Goal: Information Seeking & Learning: Learn about a topic

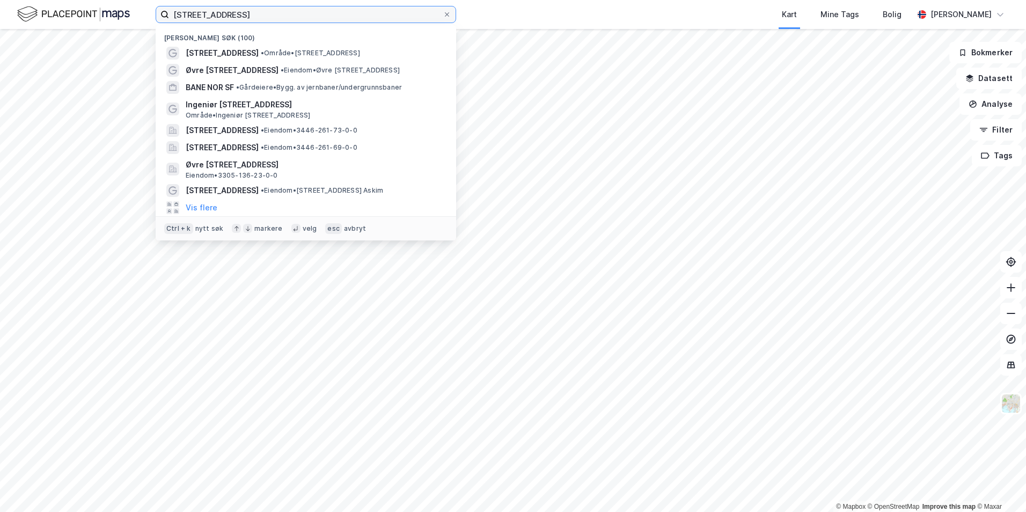
click at [235, 15] on input "[STREET_ADDRESS]" at bounding box center [306, 14] width 274 height 16
click at [239, 14] on input "[STREET_ADDRESS]" at bounding box center [306, 14] width 274 height 16
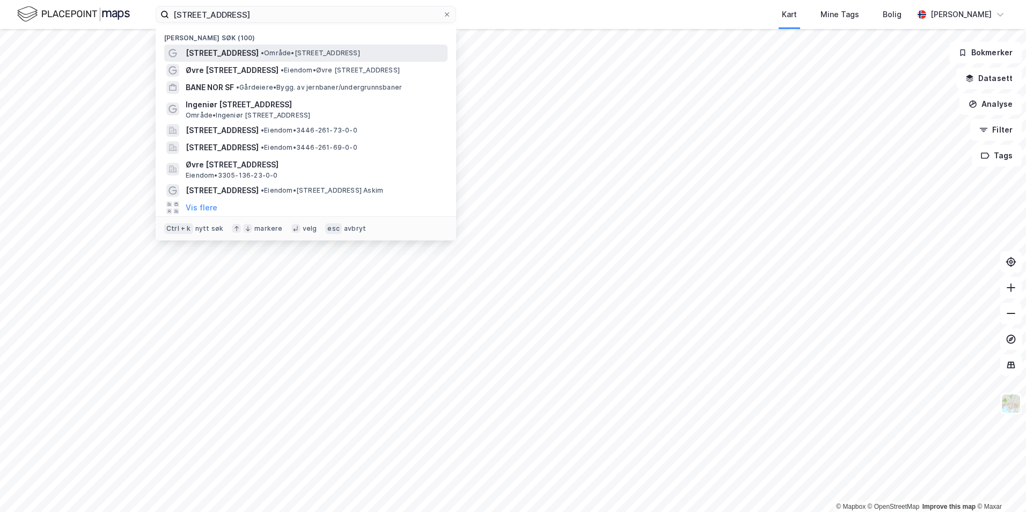
click at [292, 53] on span "• Område • [STREET_ADDRESS]" at bounding box center [310, 53] width 99 height 9
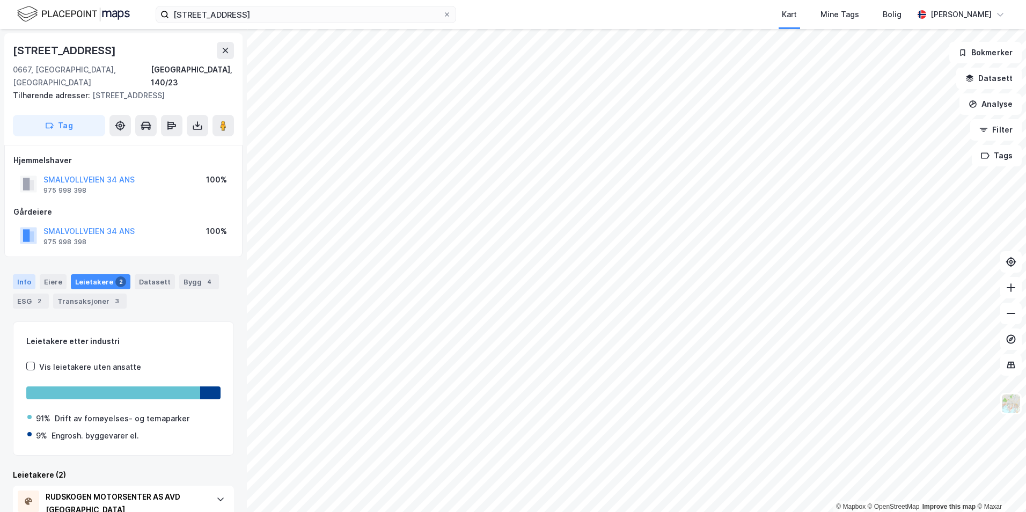
click at [25, 274] on div "Info" at bounding box center [24, 281] width 23 height 15
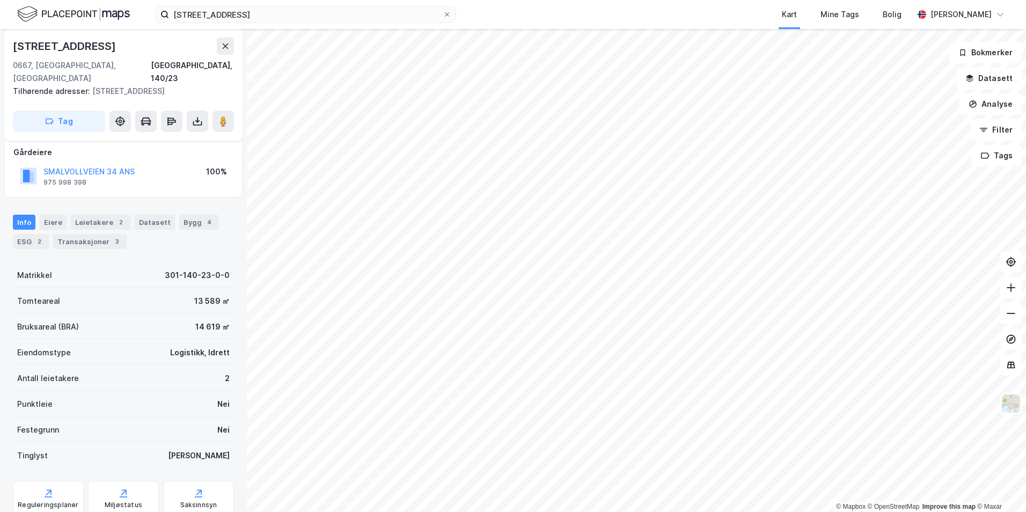
scroll to position [85, 0]
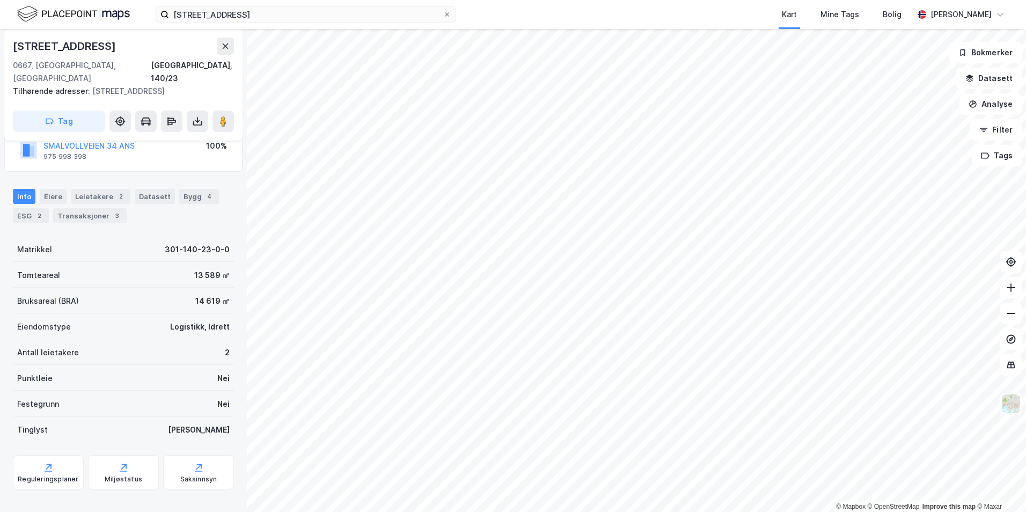
click at [144, 190] on div "Datasett" at bounding box center [155, 196] width 40 height 15
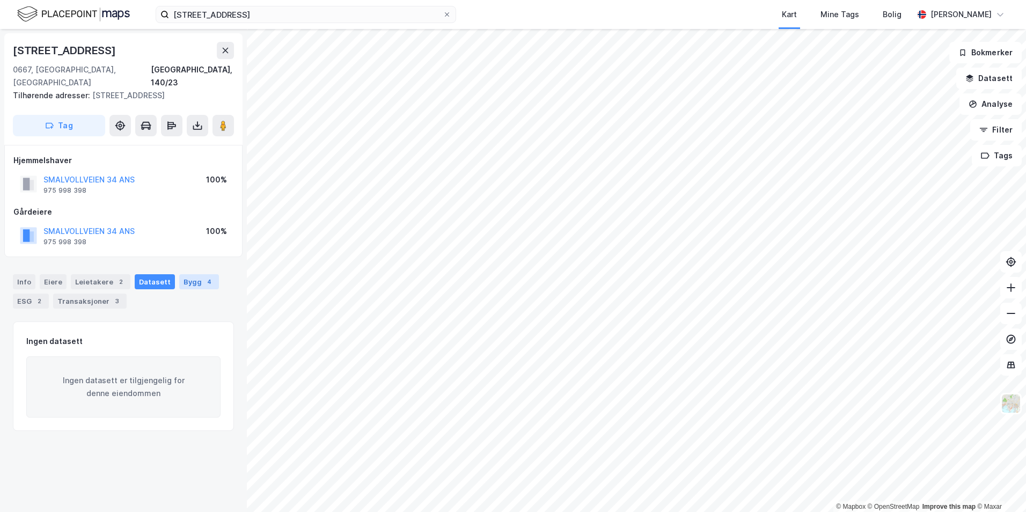
click at [192, 274] on div "Bygg 4" at bounding box center [199, 281] width 40 height 15
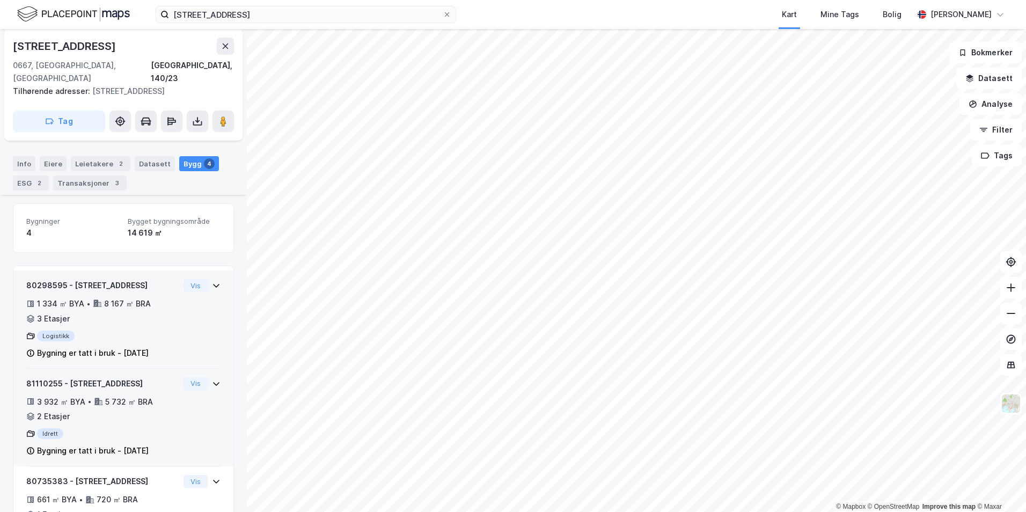
scroll to position [135, 0]
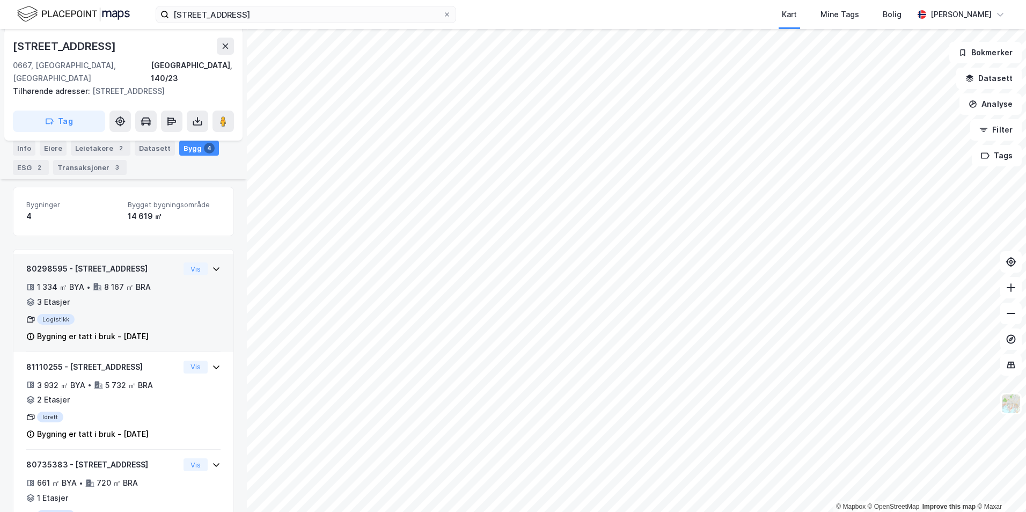
click at [149, 330] on div "Bygning er tatt i bruk - [DATE]" at bounding box center [93, 336] width 112 height 13
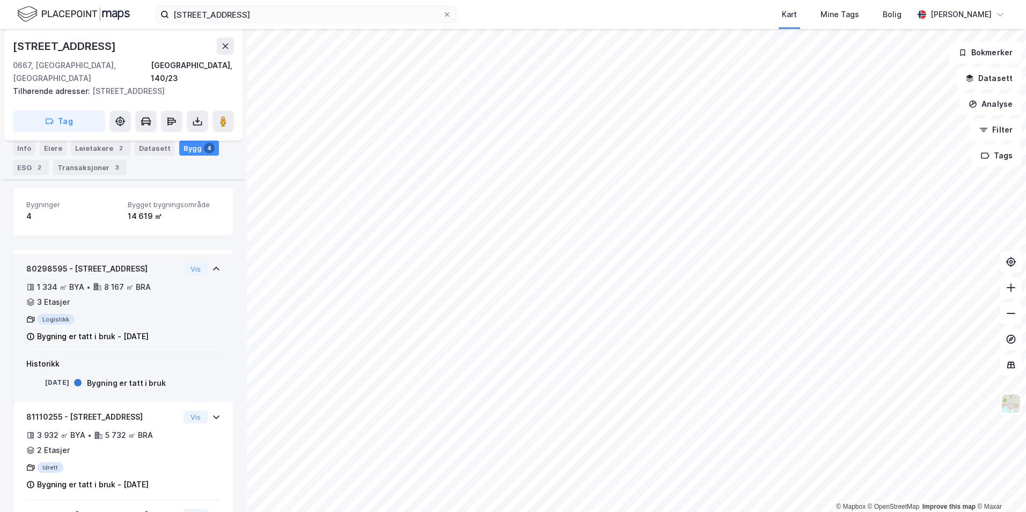
drag, startPoint x: 140, startPoint y: 325, endPoint x: 159, endPoint y: 325, distance: 19.3
click at [159, 330] on div "Bygning er tatt i bruk - [DATE]" at bounding box center [102, 336] width 153 height 13
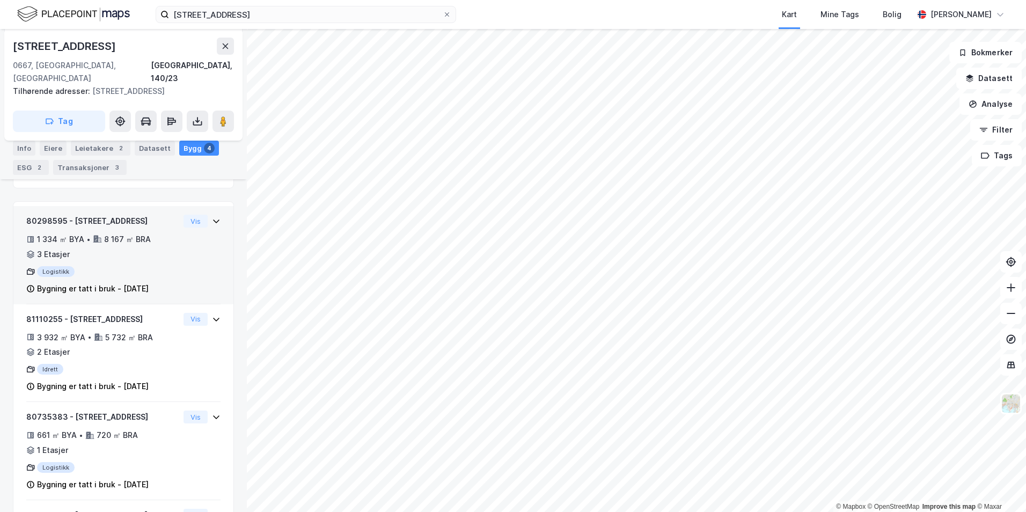
scroll to position [242, 0]
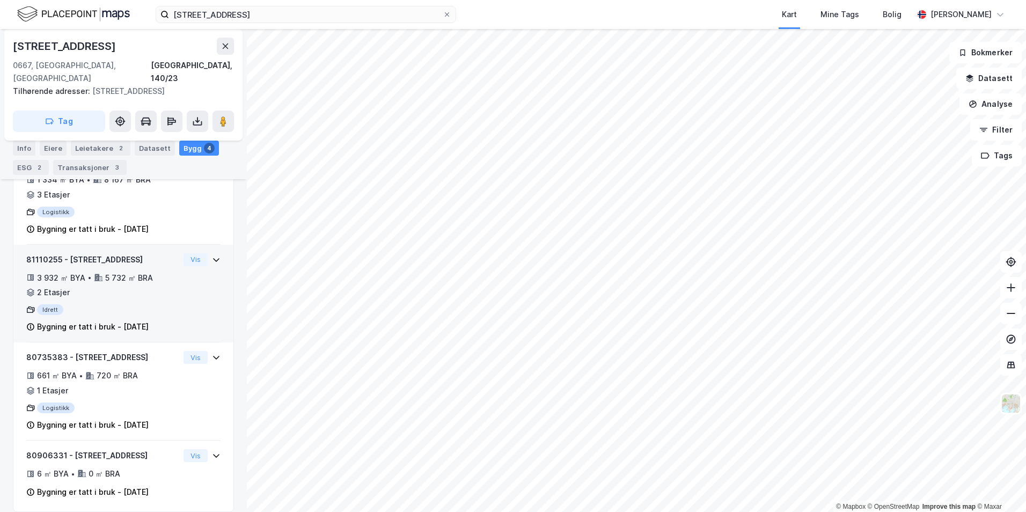
drag, startPoint x: 143, startPoint y: 312, endPoint x: 166, endPoint y: 316, distance: 22.9
click at [166, 320] on div "Bygning er tatt i bruk - [DATE]" at bounding box center [102, 326] width 153 height 13
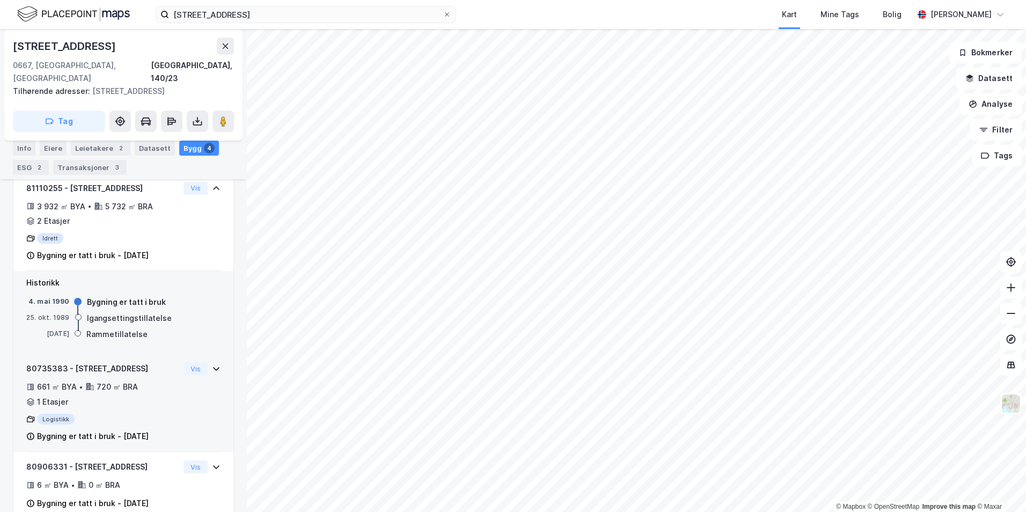
scroll to position [325, 0]
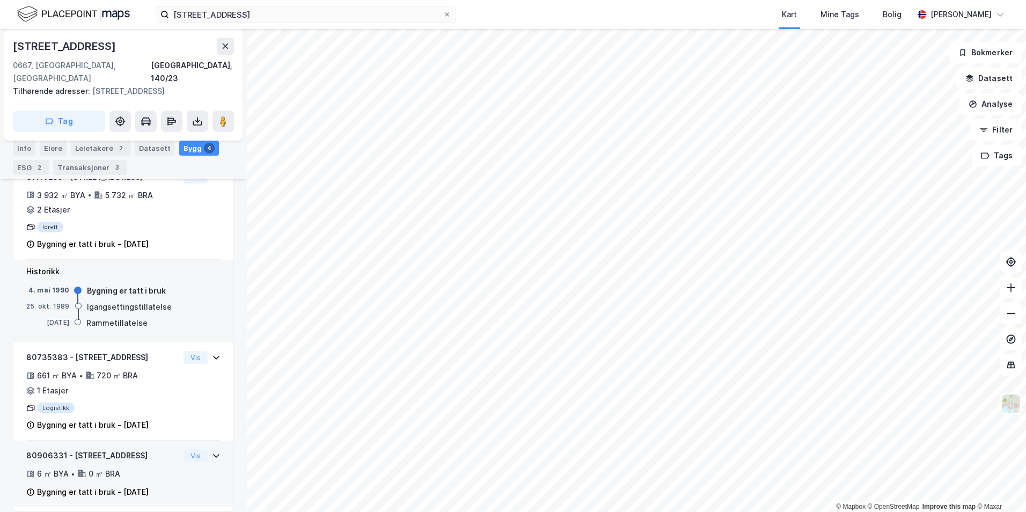
click at [148, 485] on div "Bygning er tatt i bruk - [DATE]" at bounding box center [93, 491] width 112 height 13
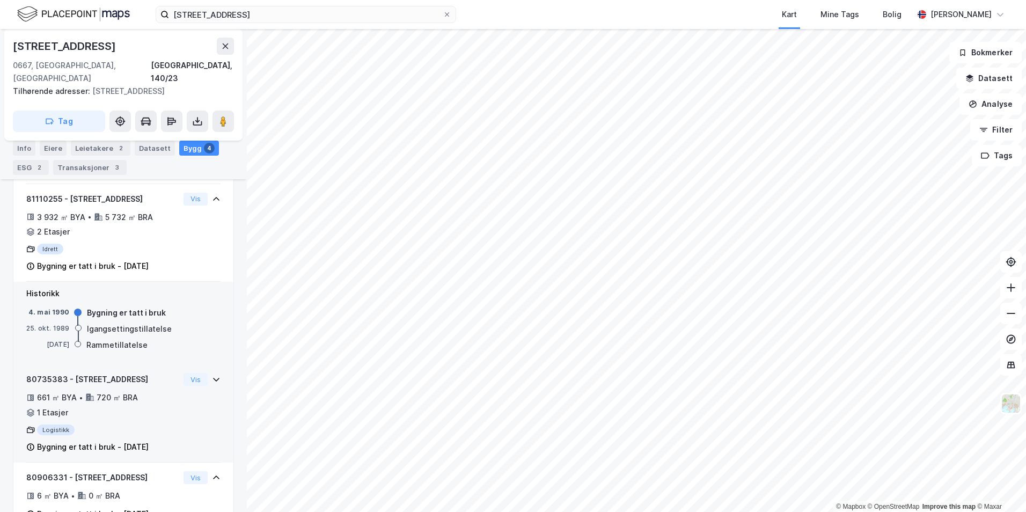
scroll to position [284, 0]
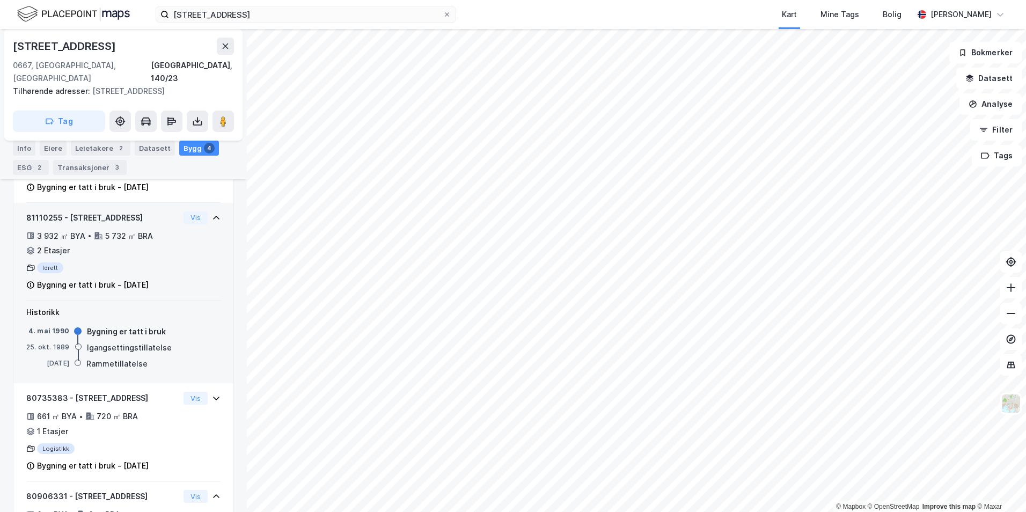
drag, startPoint x: 129, startPoint y: 274, endPoint x: 153, endPoint y: 270, distance: 25.0
click at [149, 278] on div "Bygning er tatt i bruk - [DATE]" at bounding box center [93, 284] width 112 height 13
